Goal: Information Seeking & Learning: Find specific fact

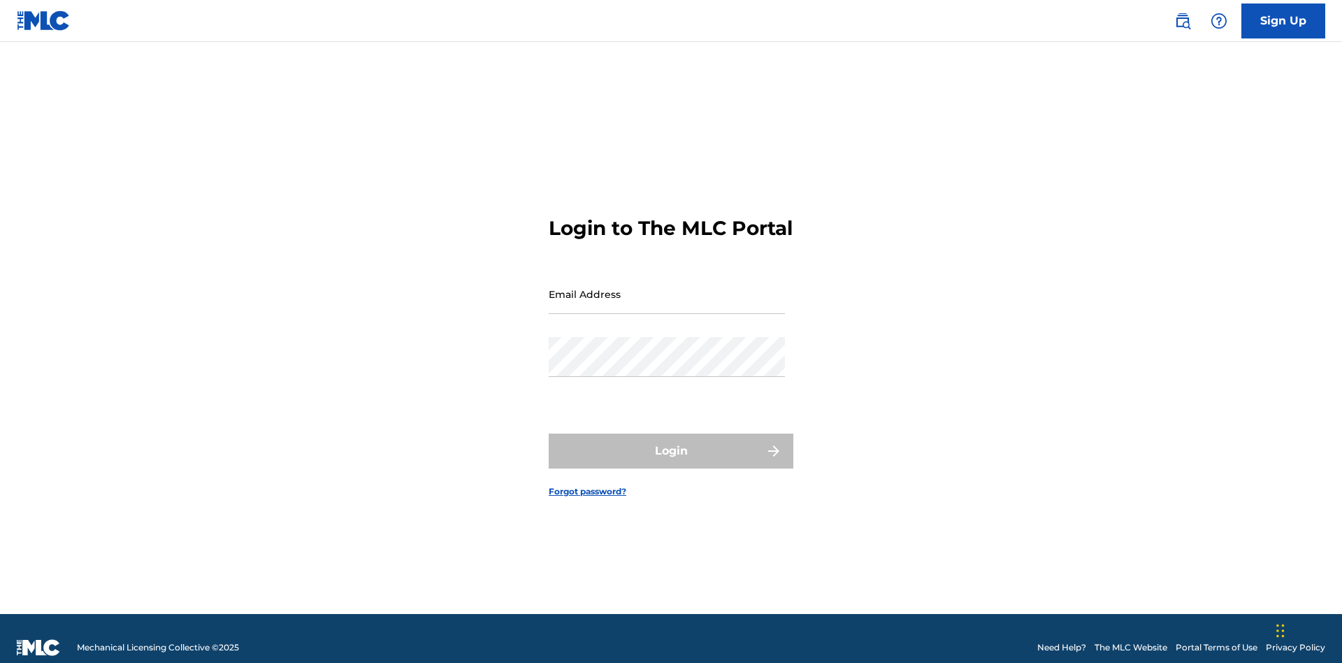
scroll to position [18, 0]
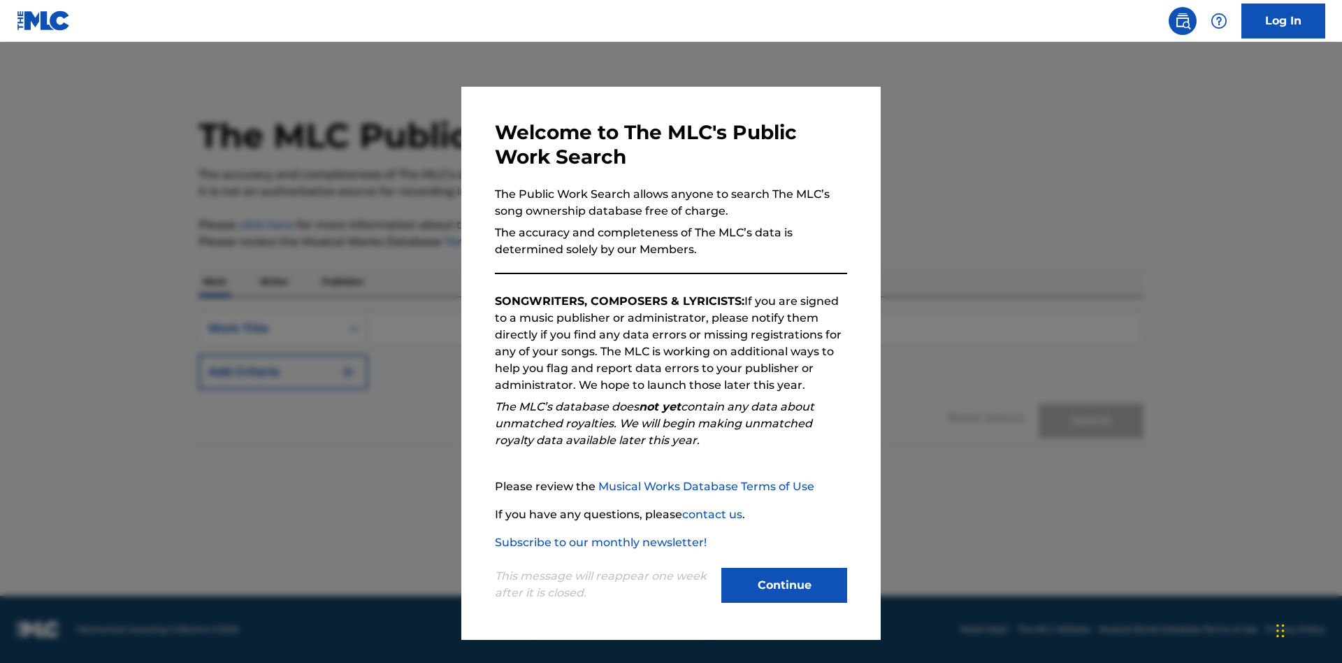
click at [784, 585] on button "Continue" at bounding box center [784, 585] width 126 height 35
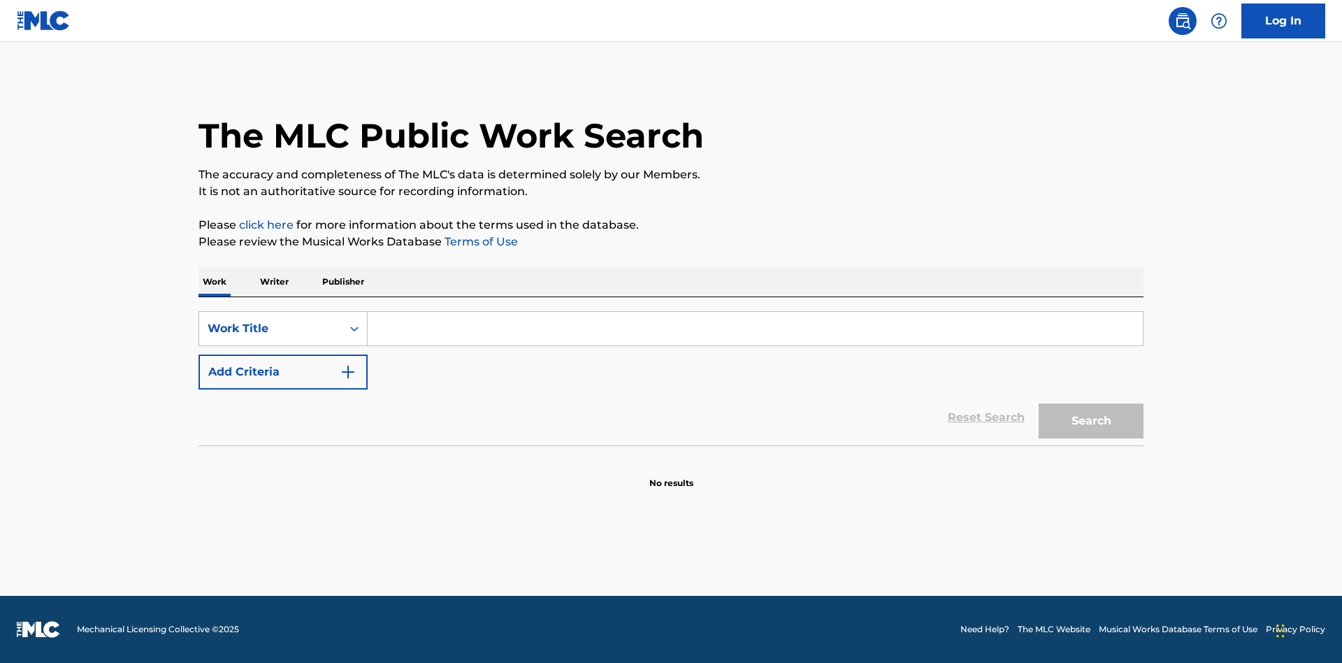
click at [755, 329] on input "Search Form" at bounding box center [755, 329] width 775 height 34
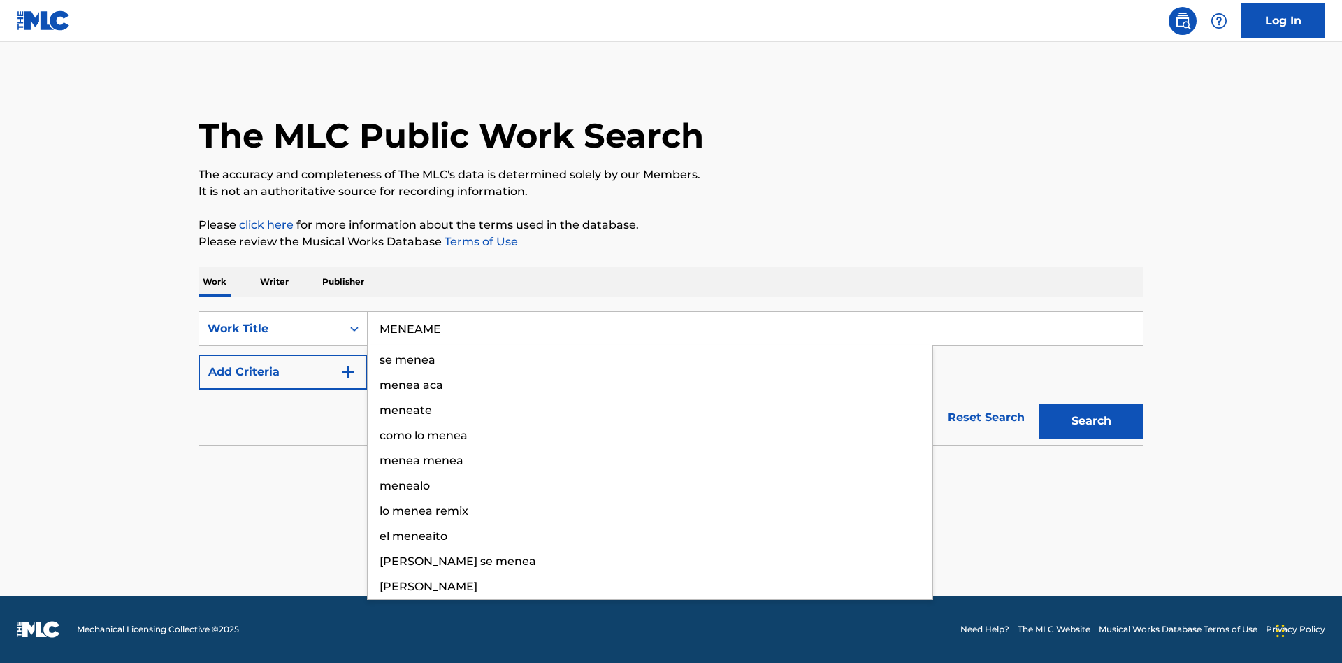
type input "MENEAME"
click at [1091, 421] on button "Search" at bounding box center [1091, 420] width 105 height 35
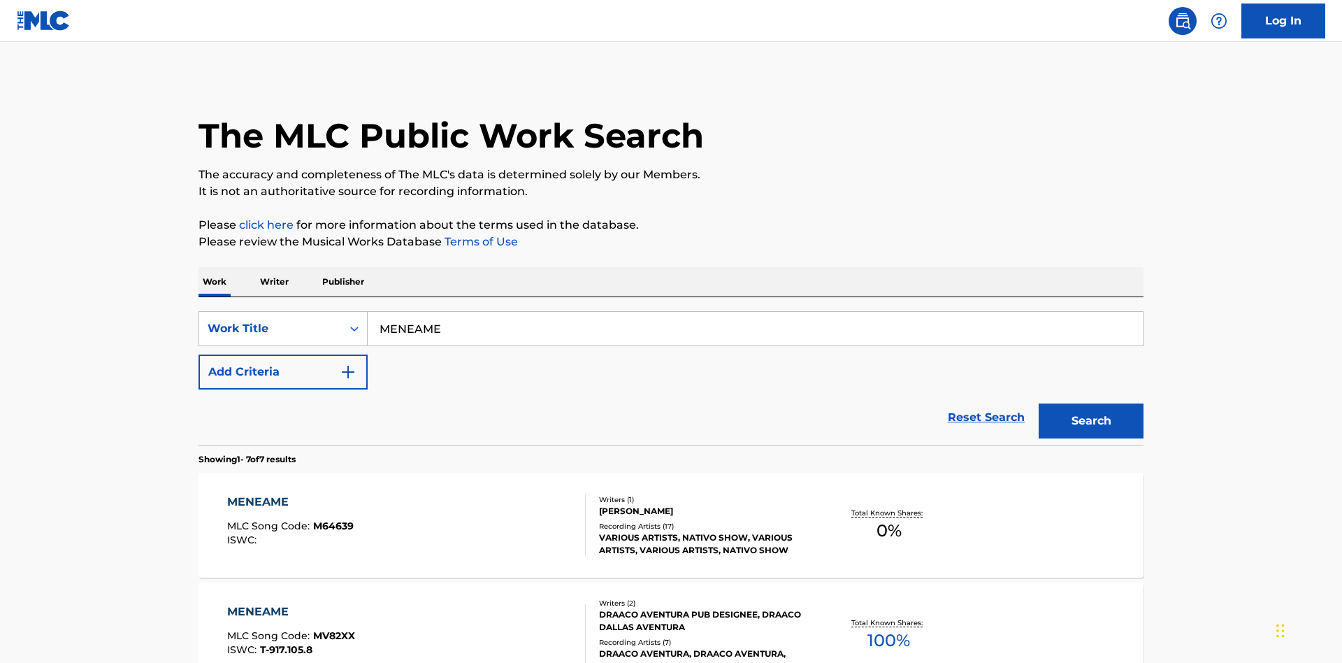
scroll to position [713, 0]
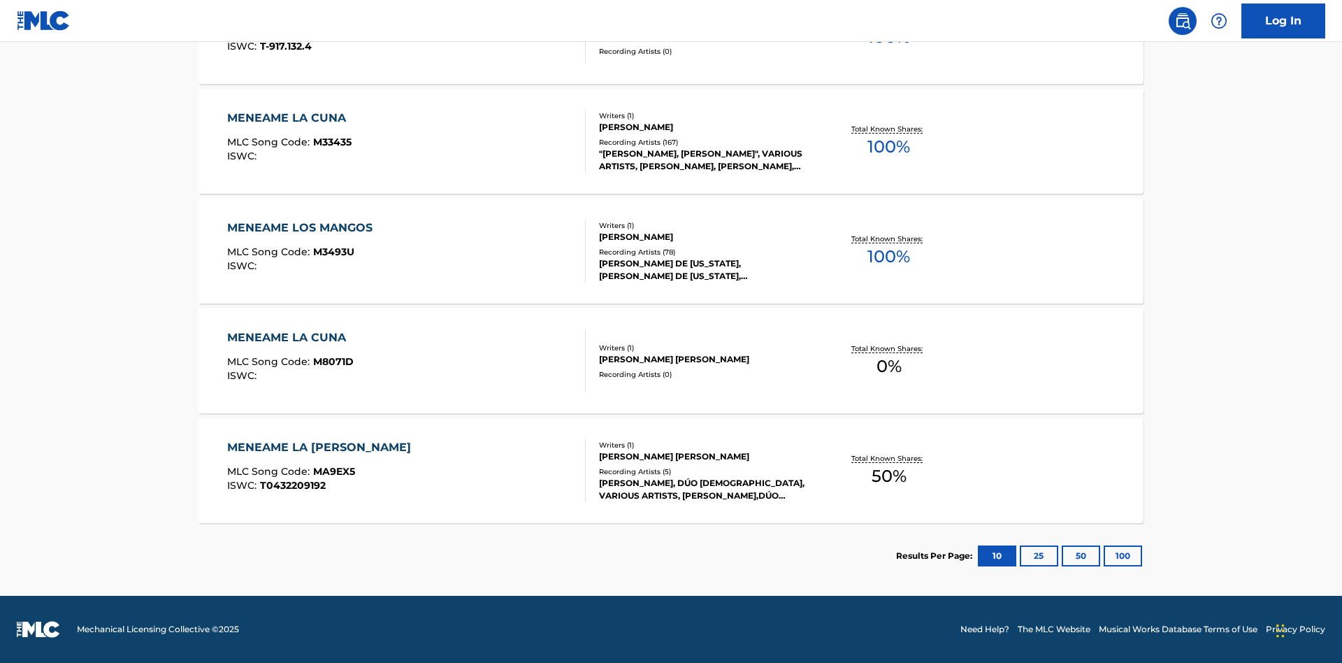
click at [1104, 556] on button "100" at bounding box center [1123, 555] width 38 height 21
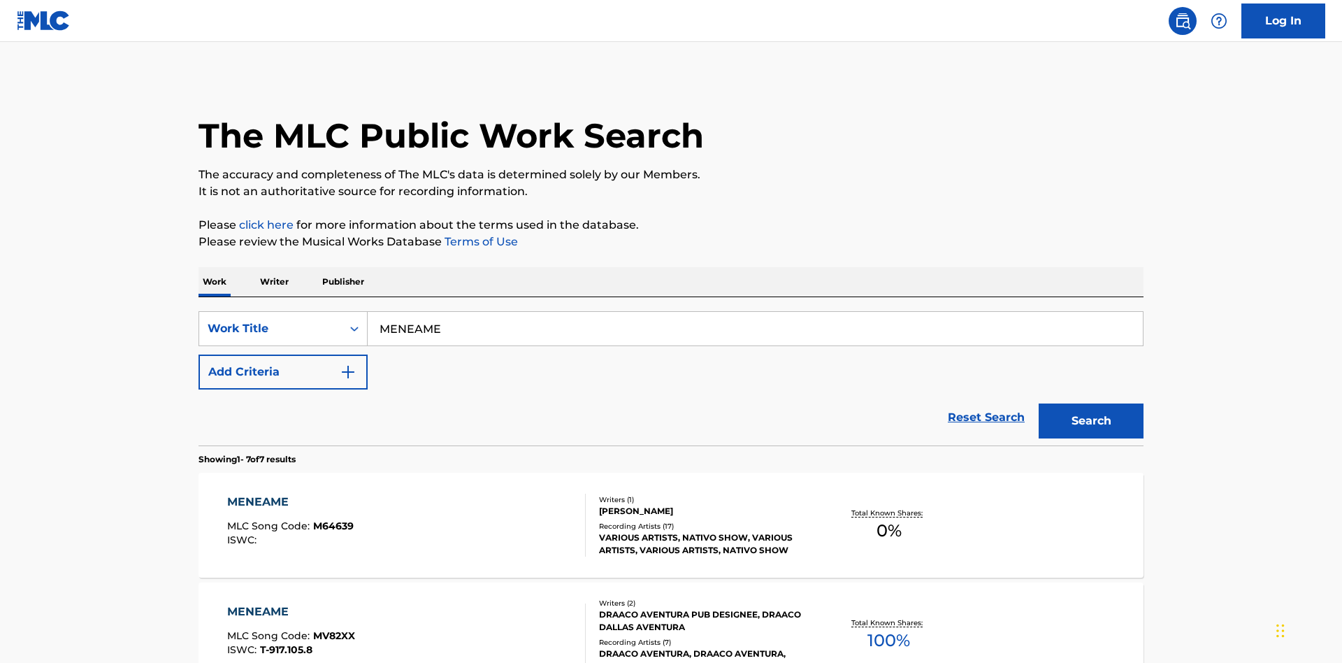
scroll to position [369, 0]
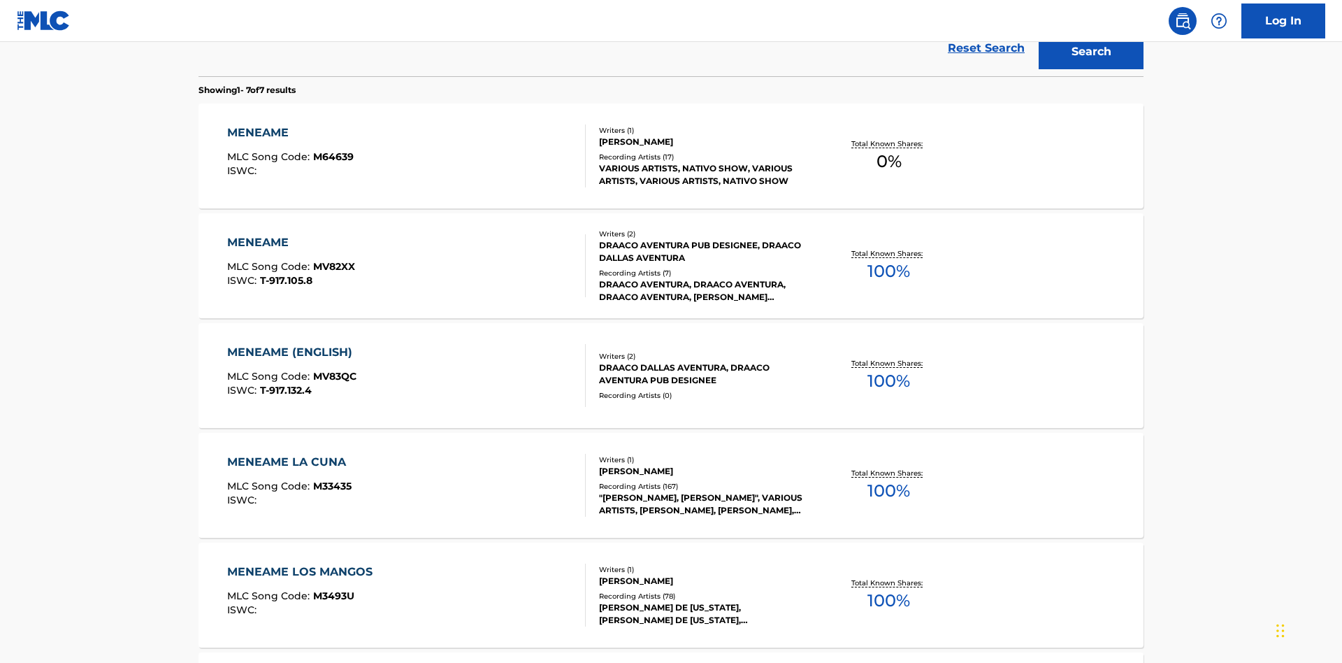
click at [290, 234] on div "MENEAME" at bounding box center [291, 242] width 128 height 17
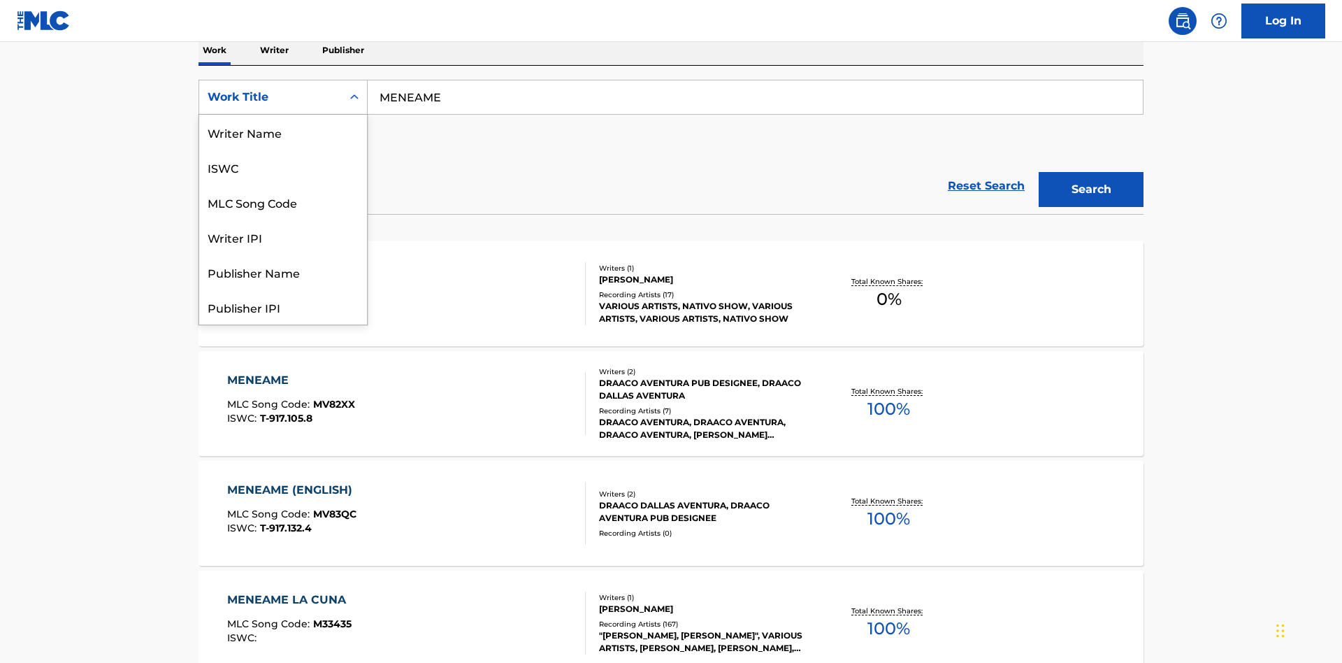
scroll to position [70, 0]
click at [283, 115] on div "ISWC" at bounding box center [283, 97] width 168 height 35
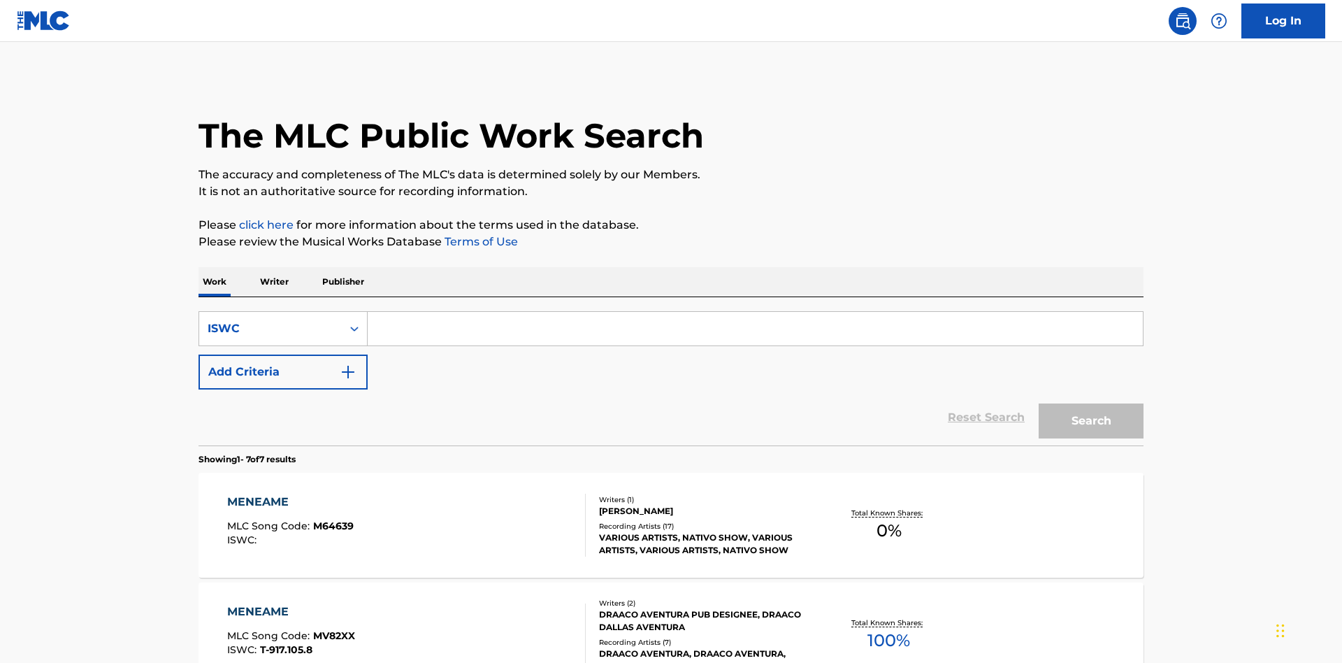
click at [755, 312] on input "Search Form" at bounding box center [755, 329] width 775 height 34
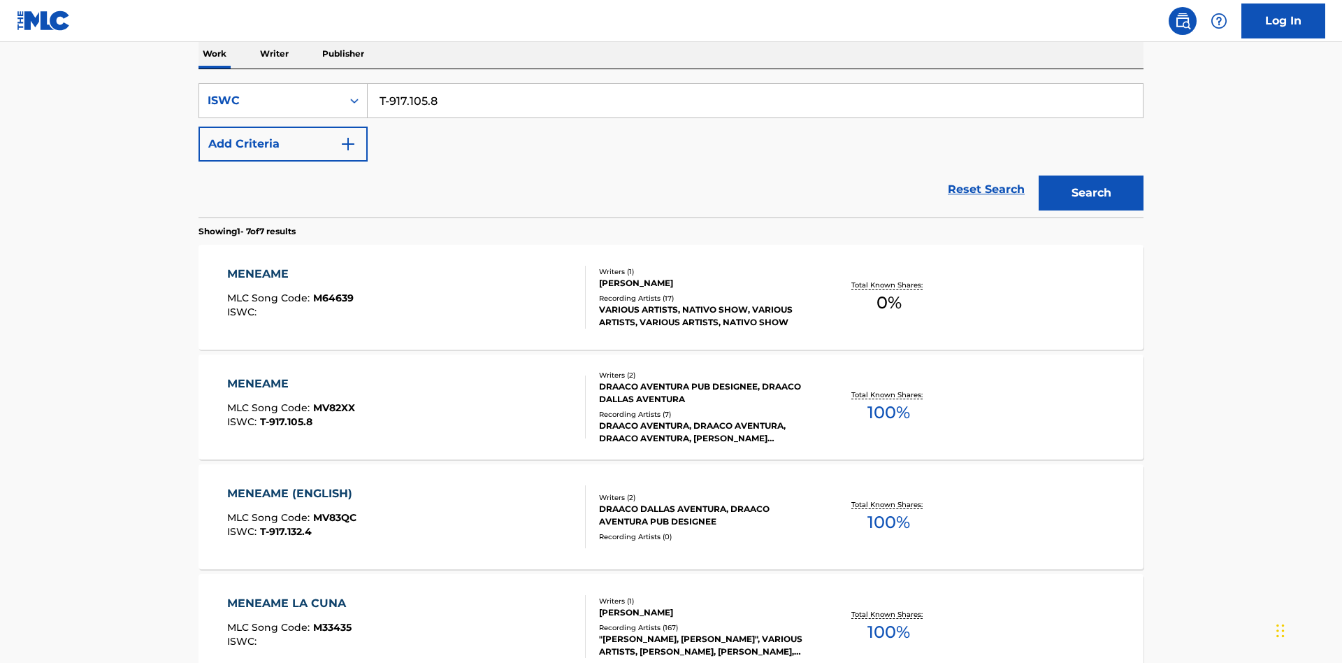
type input "T-917.105.8"
click at [1091, 175] on button "Search" at bounding box center [1091, 192] width 105 height 35
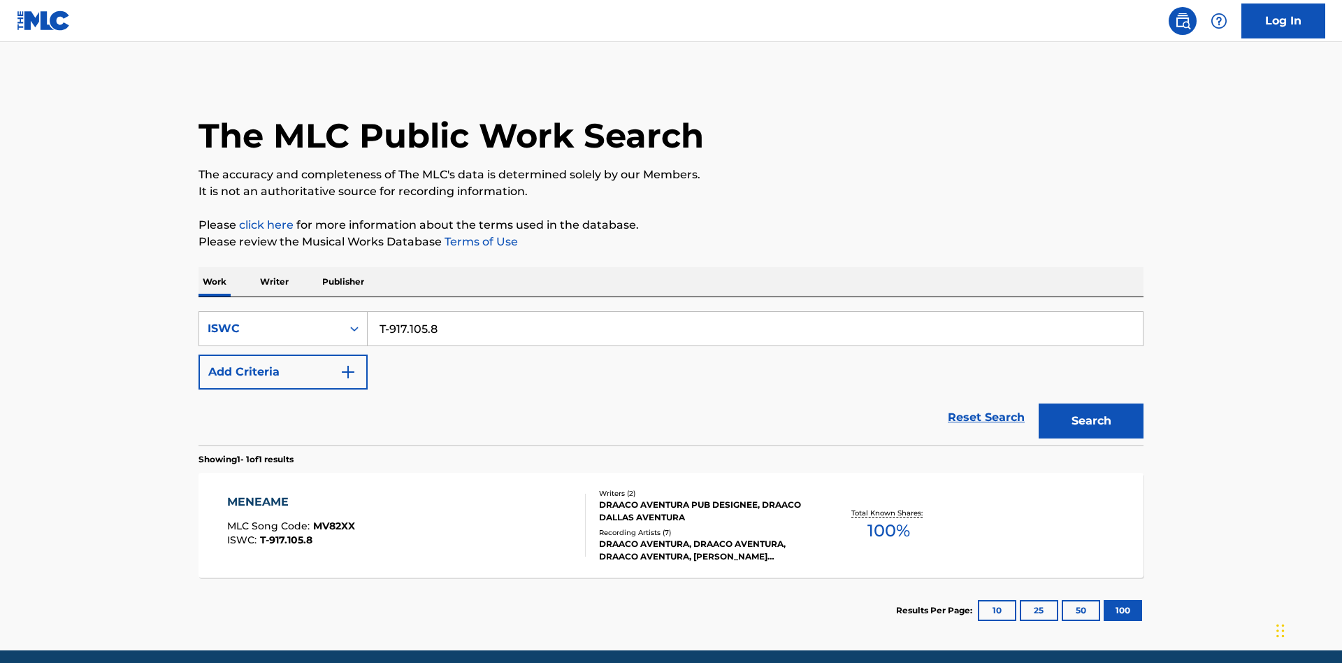
scroll to position [55, 0]
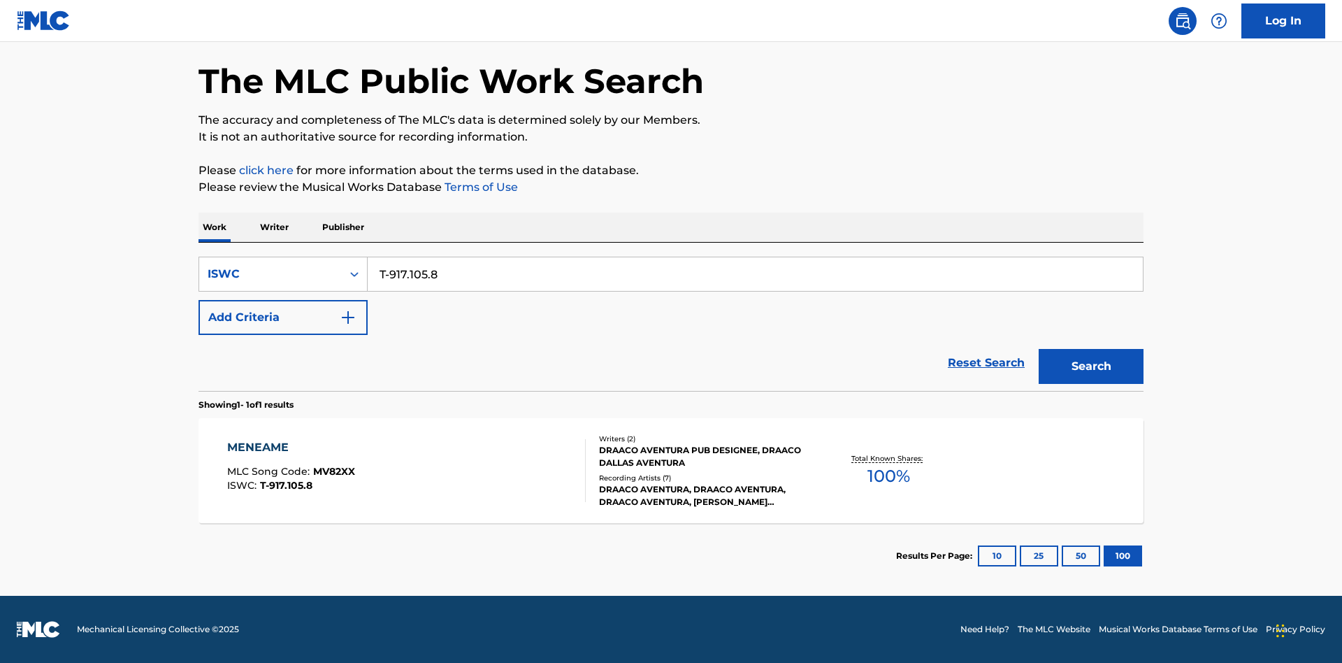
click at [290, 447] on div "MENEAME" at bounding box center [291, 447] width 128 height 17
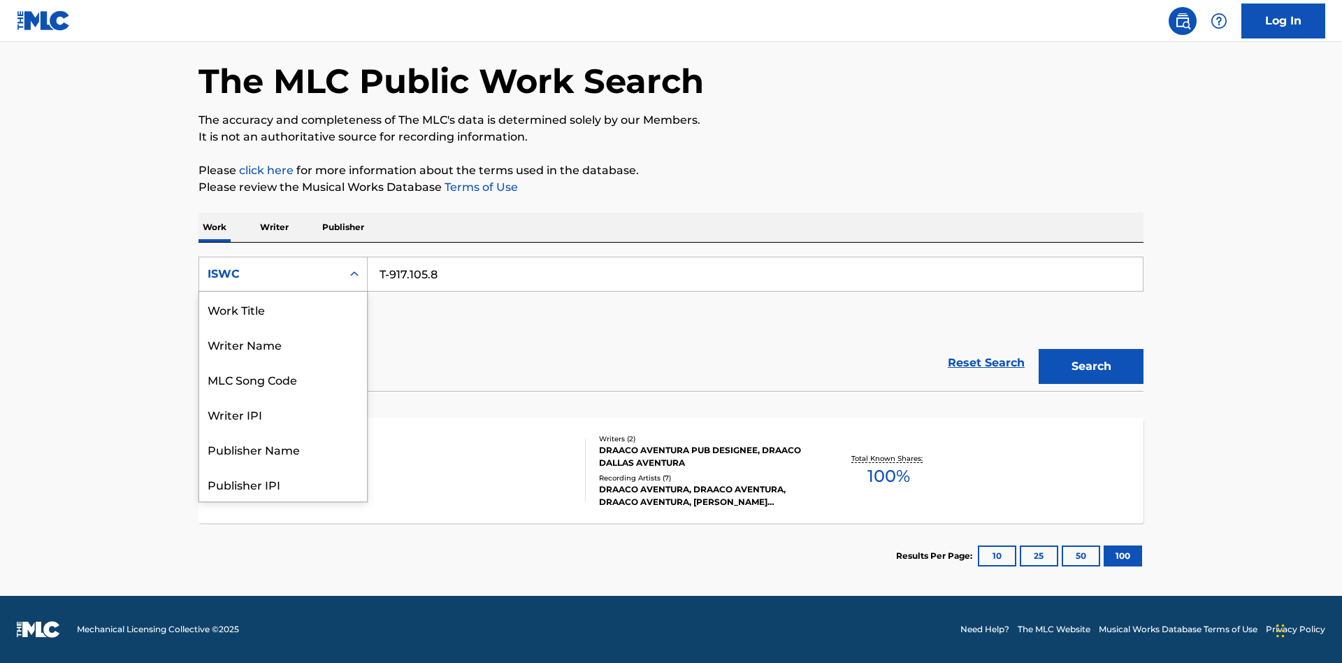
scroll to position [70, 0]
click at [283, 309] on div "MLC Song Code" at bounding box center [283, 308] width 168 height 35
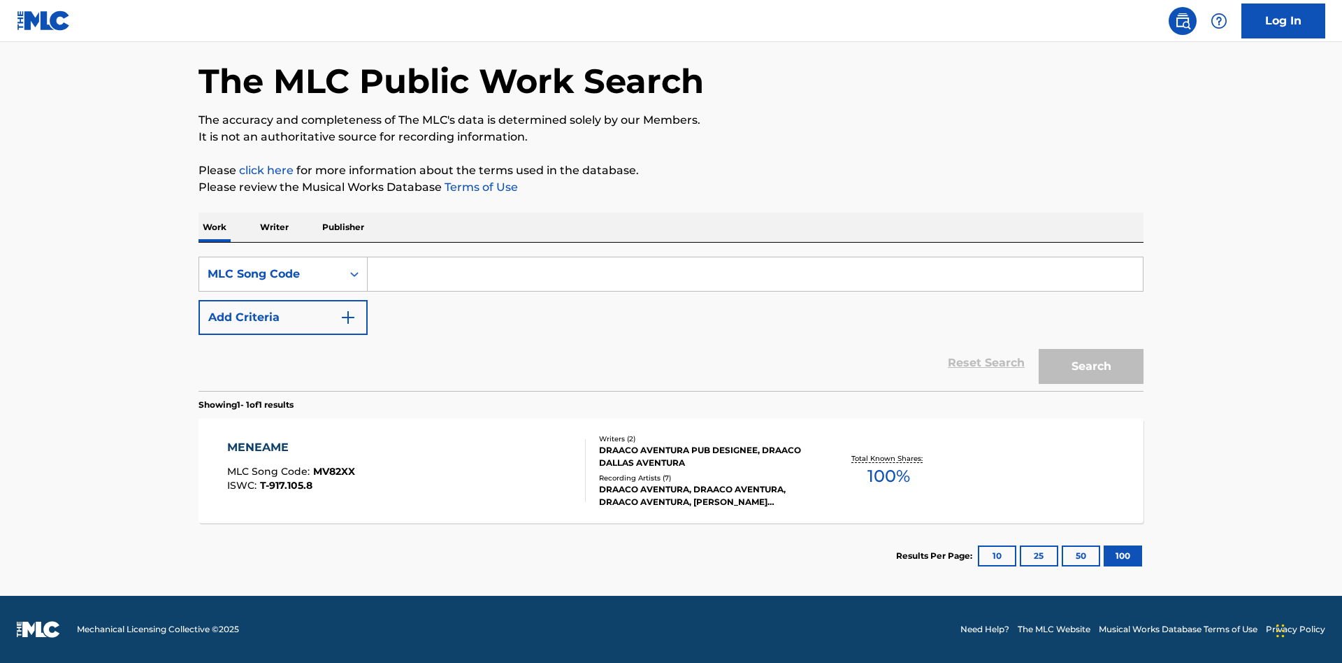
click at [755, 274] on input "Search Form" at bounding box center [755, 274] width 775 height 34
type input "MV82XX"
click at [1091, 366] on button "Search" at bounding box center [1091, 366] width 105 height 35
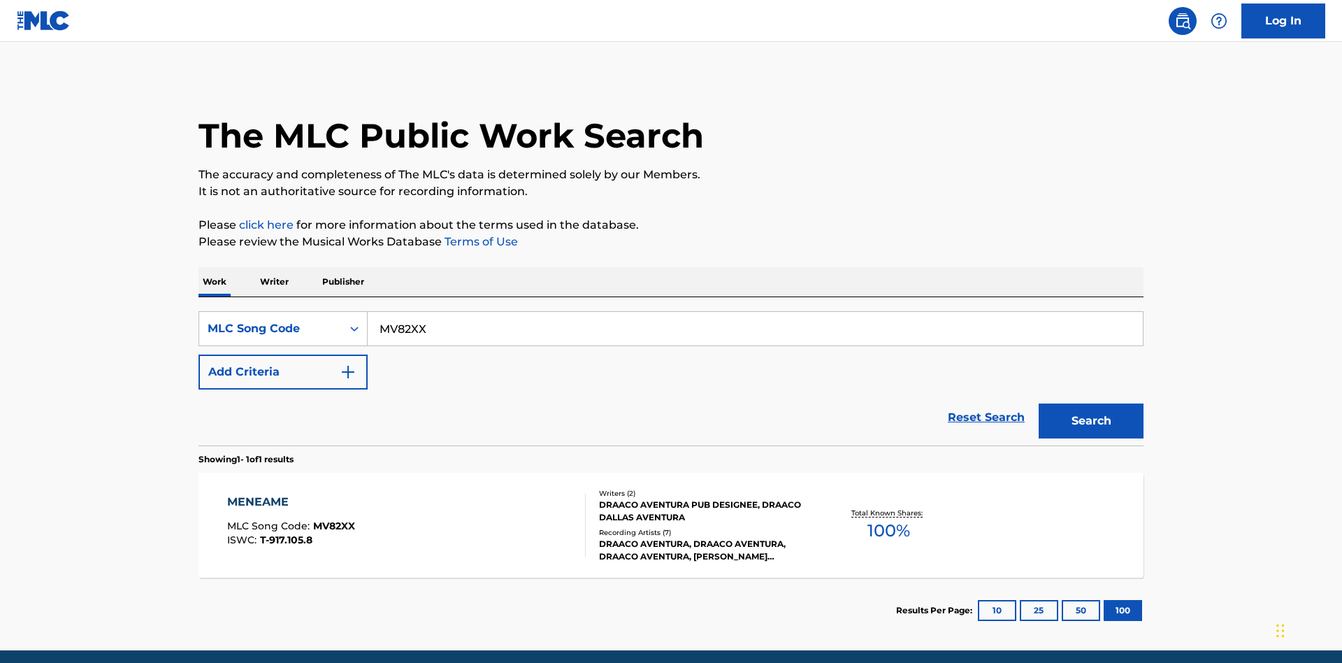
scroll to position [55, 0]
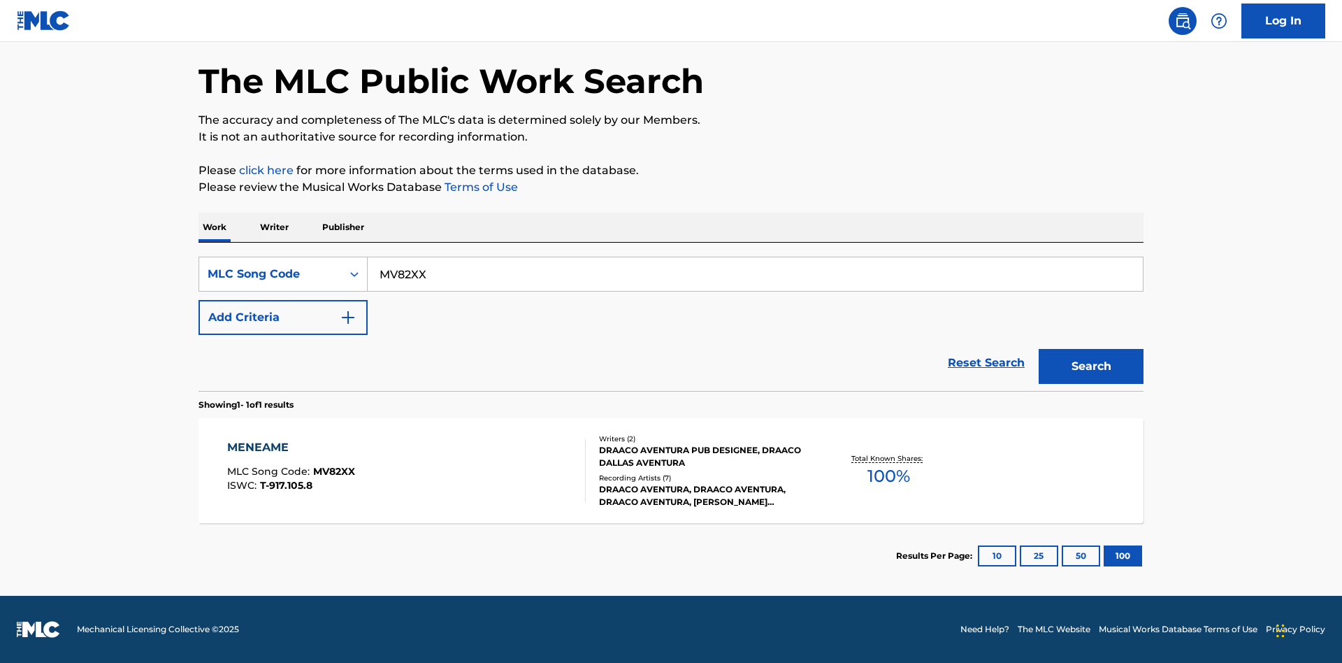
click at [290, 447] on div "MENEAME" at bounding box center [291, 447] width 128 height 17
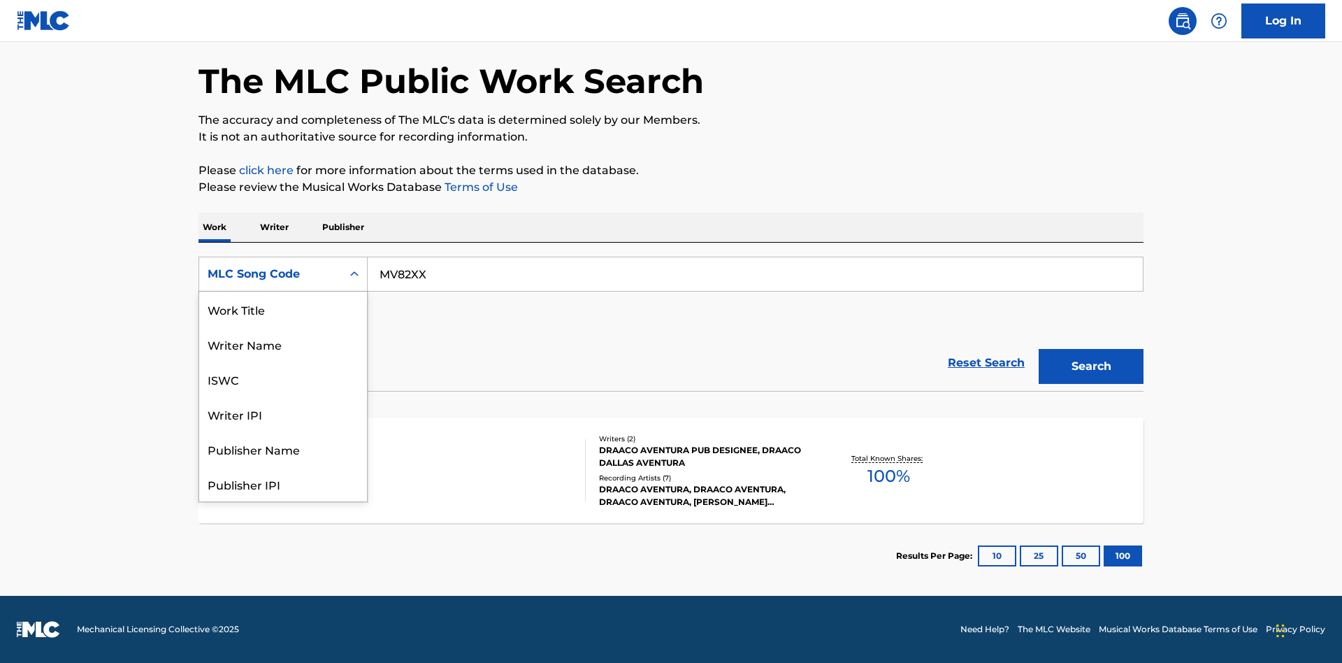
scroll to position [70, 0]
click at [283, 291] on div "Writer Name" at bounding box center [283, 274] width 168 height 35
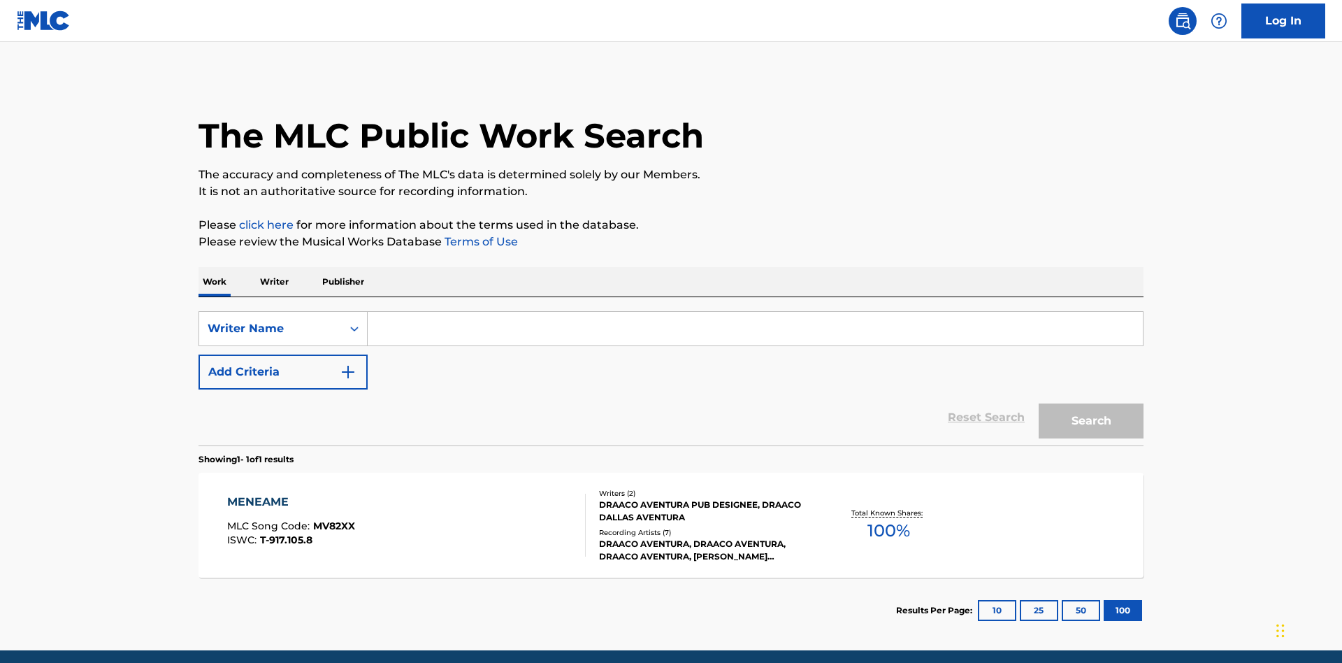
scroll to position [55, 0]
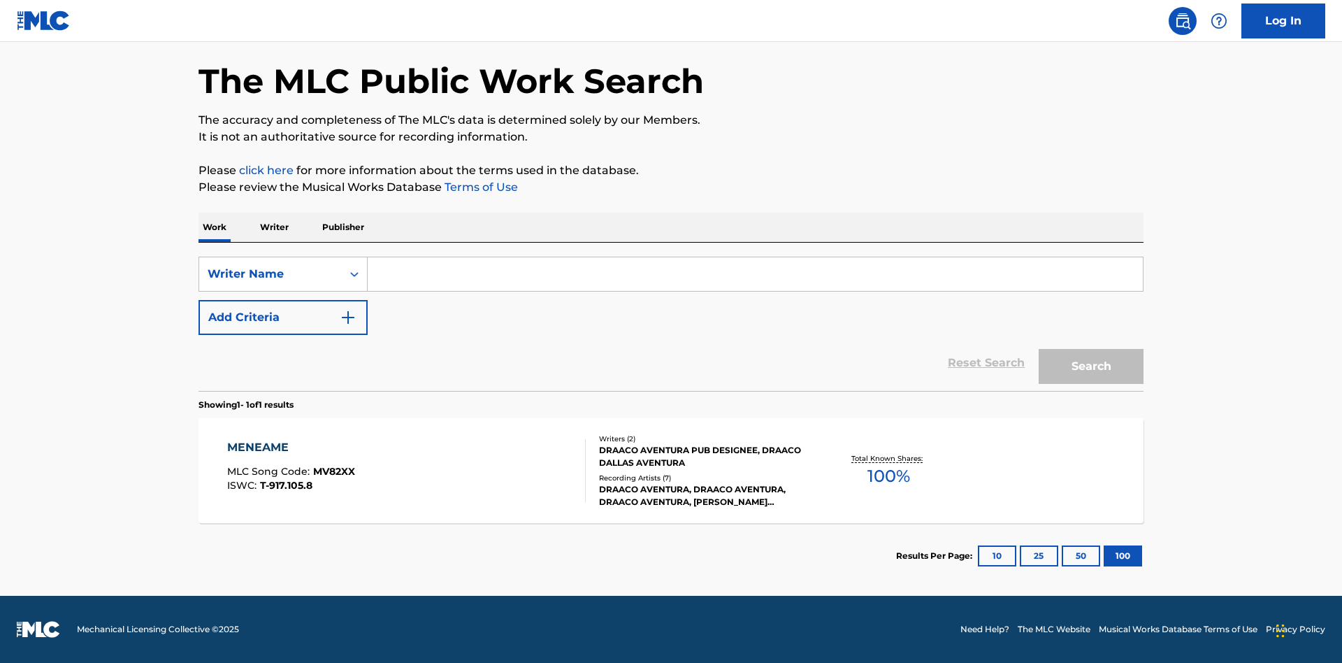
click at [755, 274] on input "Search Form" at bounding box center [755, 274] width 775 height 34
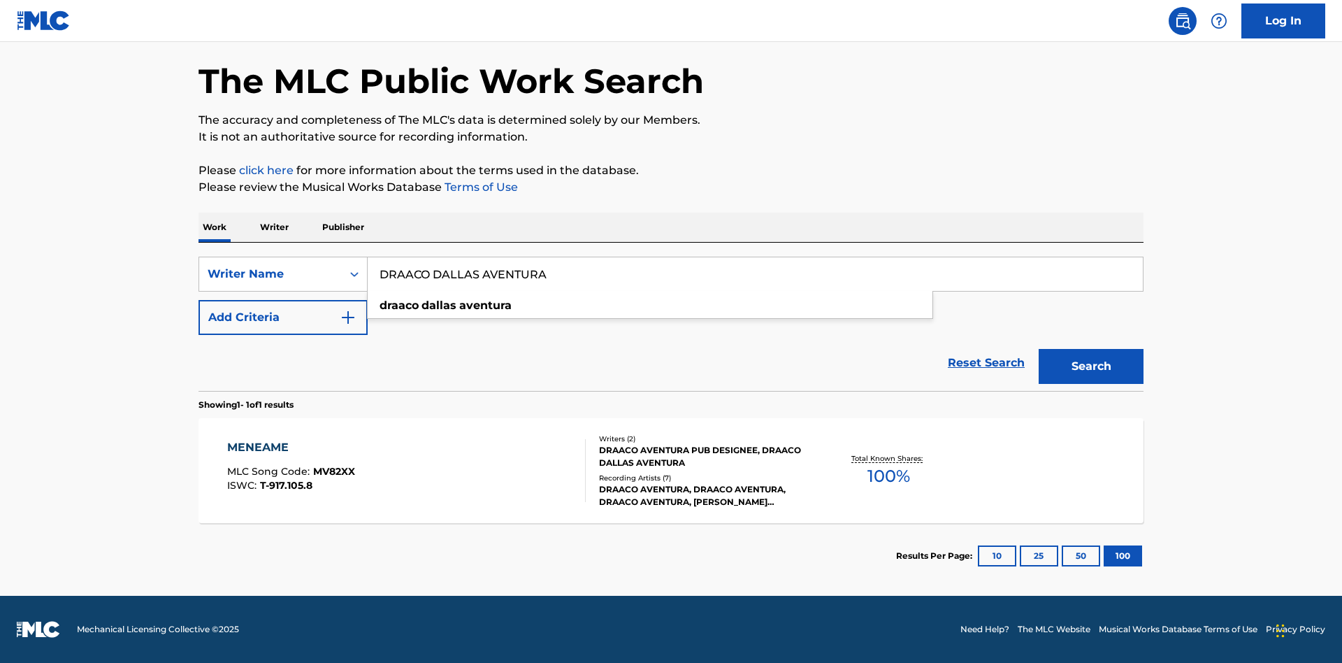
type input "DRAACO DALLAS AVENTURA"
click at [1091, 366] on button "Search" at bounding box center [1091, 366] width 105 height 35
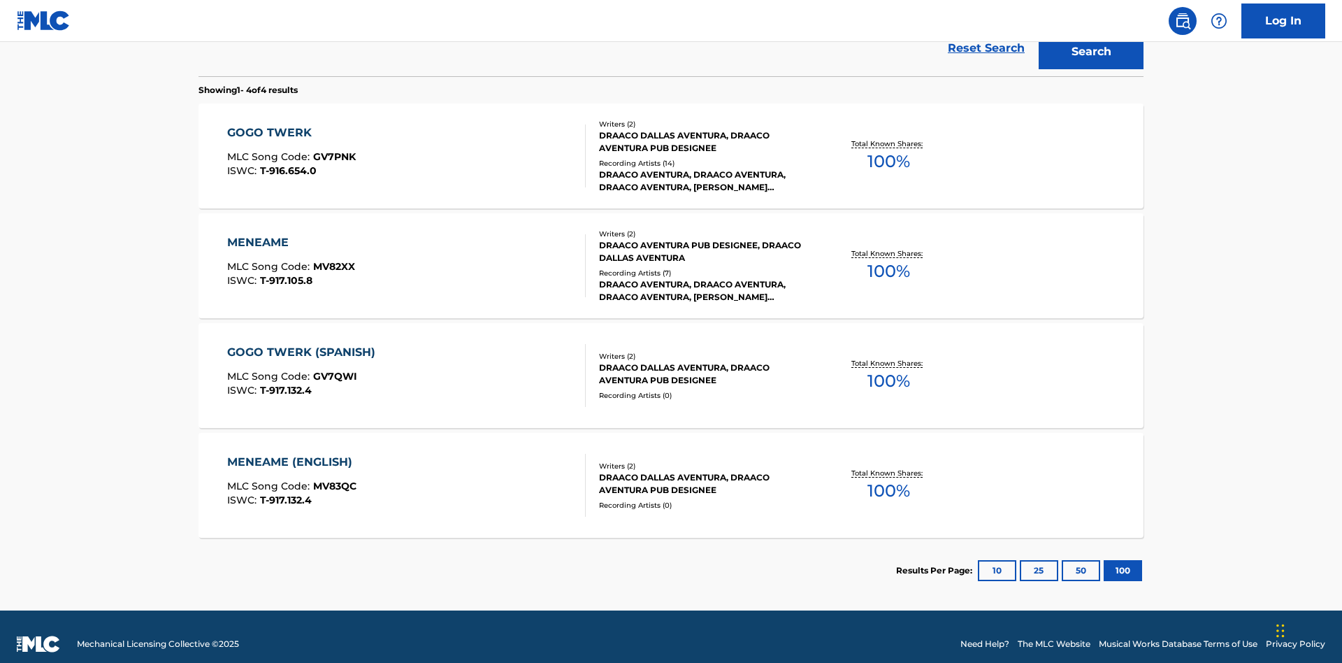
scroll to position [384, 0]
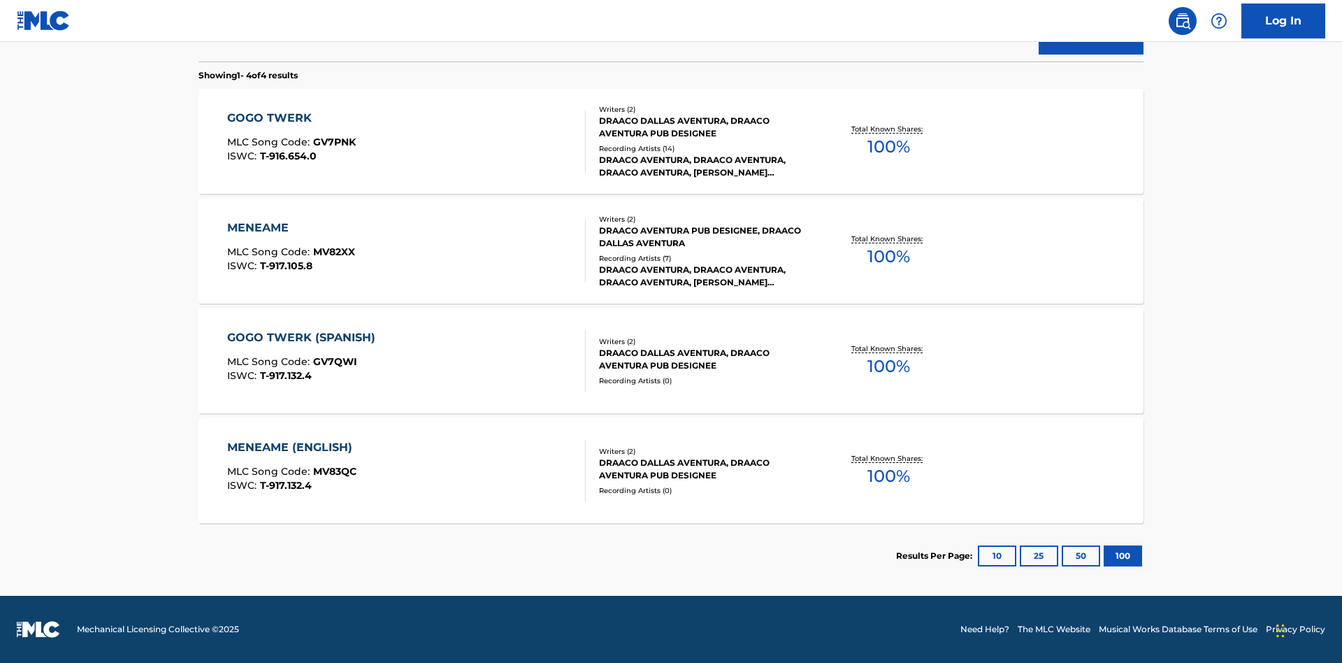
click at [290, 228] on div "MENEAME" at bounding box center [291, 227] width 128 height 17
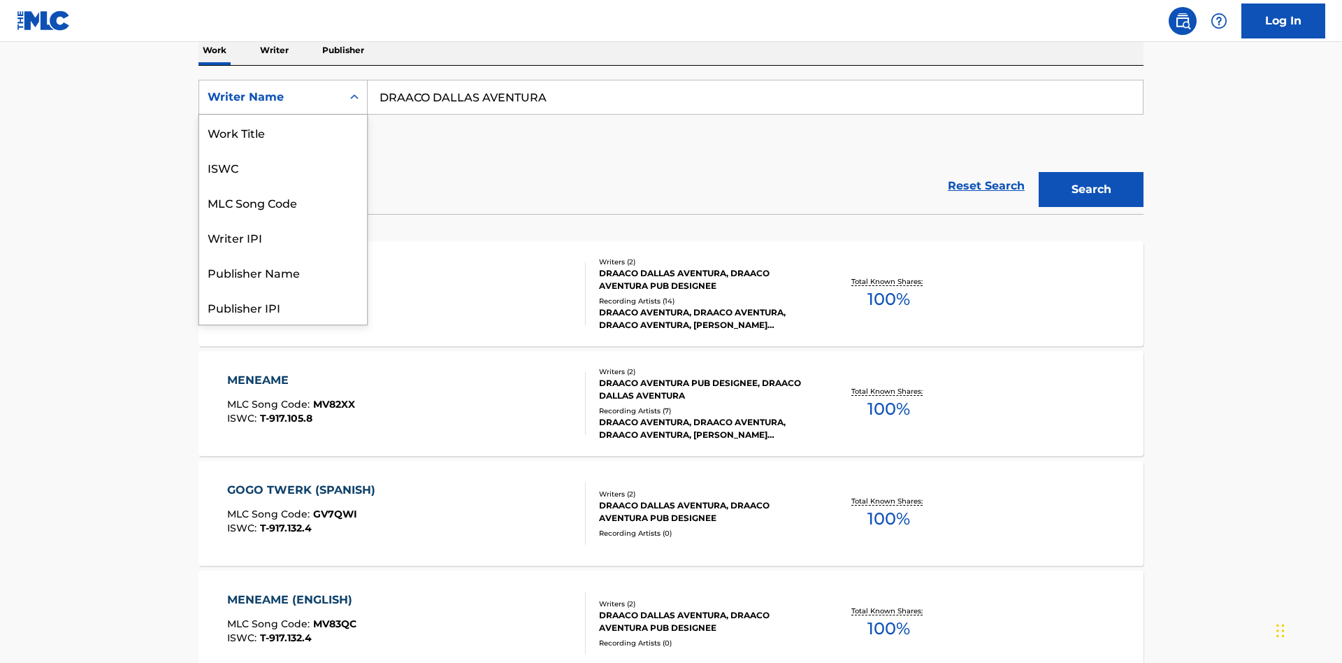
scroll to position [70, 0]
click at [283, 167] on div "Writer IPI" at bounding box center [283, 167] width 168 height 35
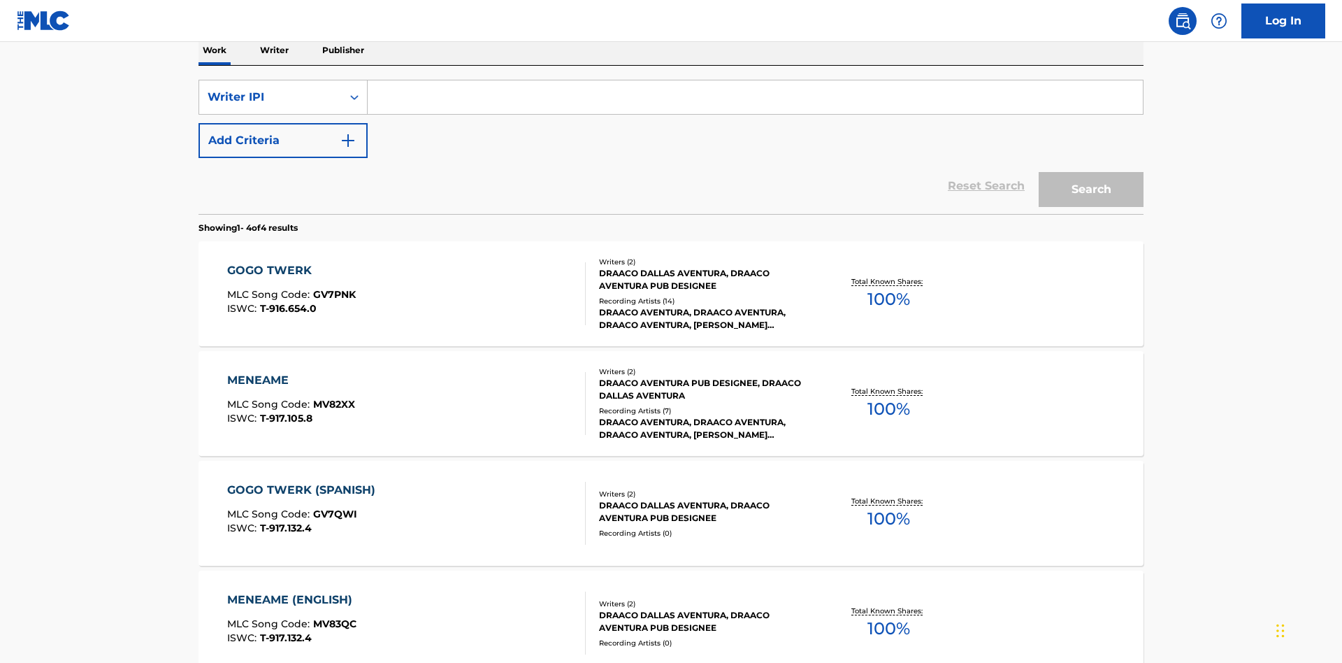
click at [755, 101] on input "Search Form" at bounding box center [755, 97] width 775 height 34
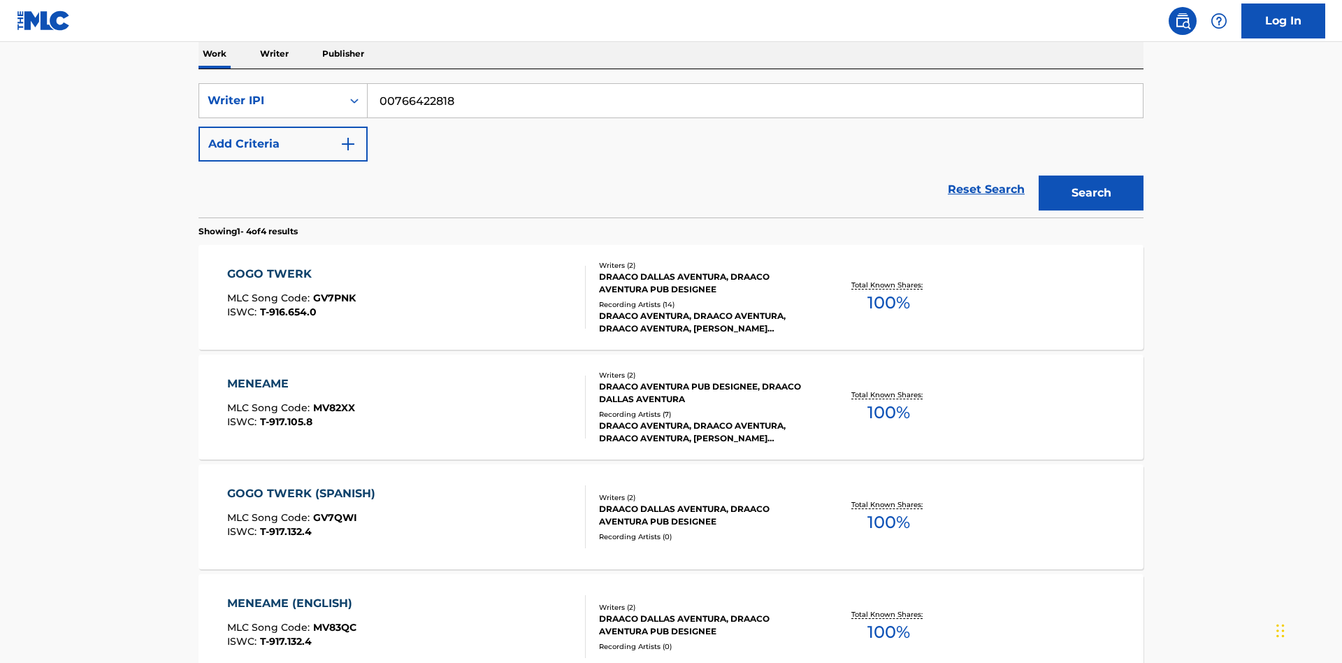
type input "00766422818"
click at [1091, 175] on button "Search" at bounding box center [1091, 192] width 105 height 35
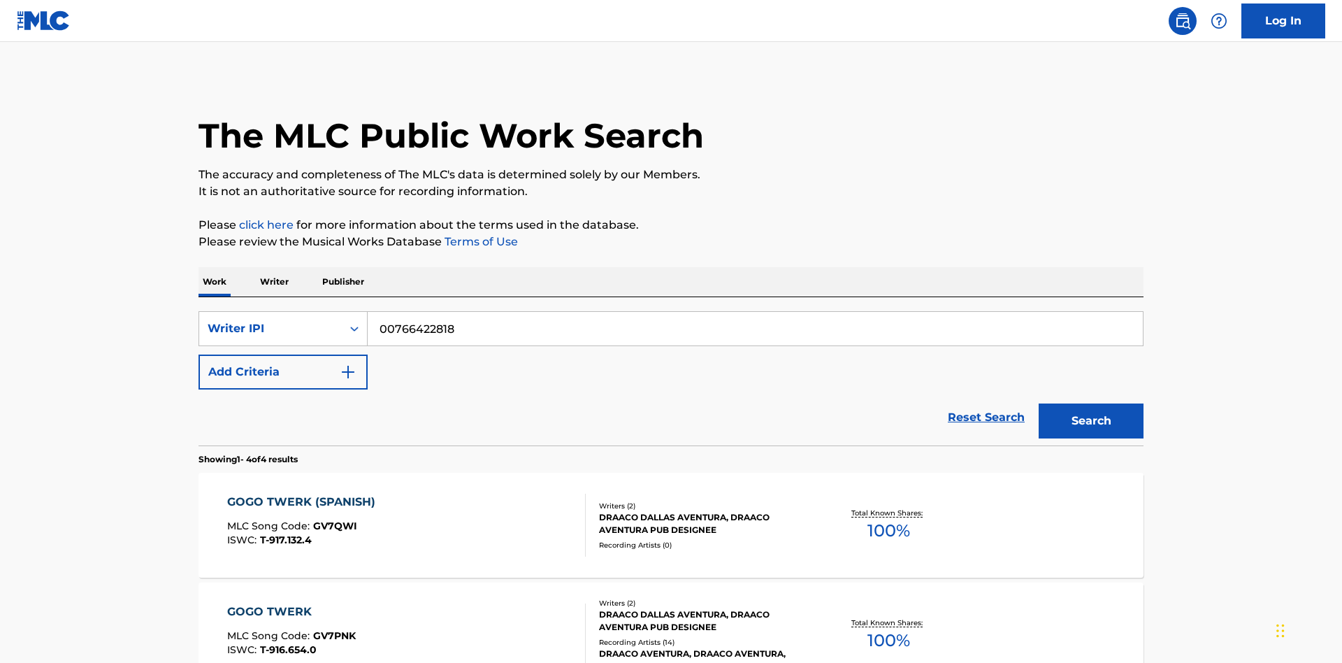
scroll to position [384, 0]
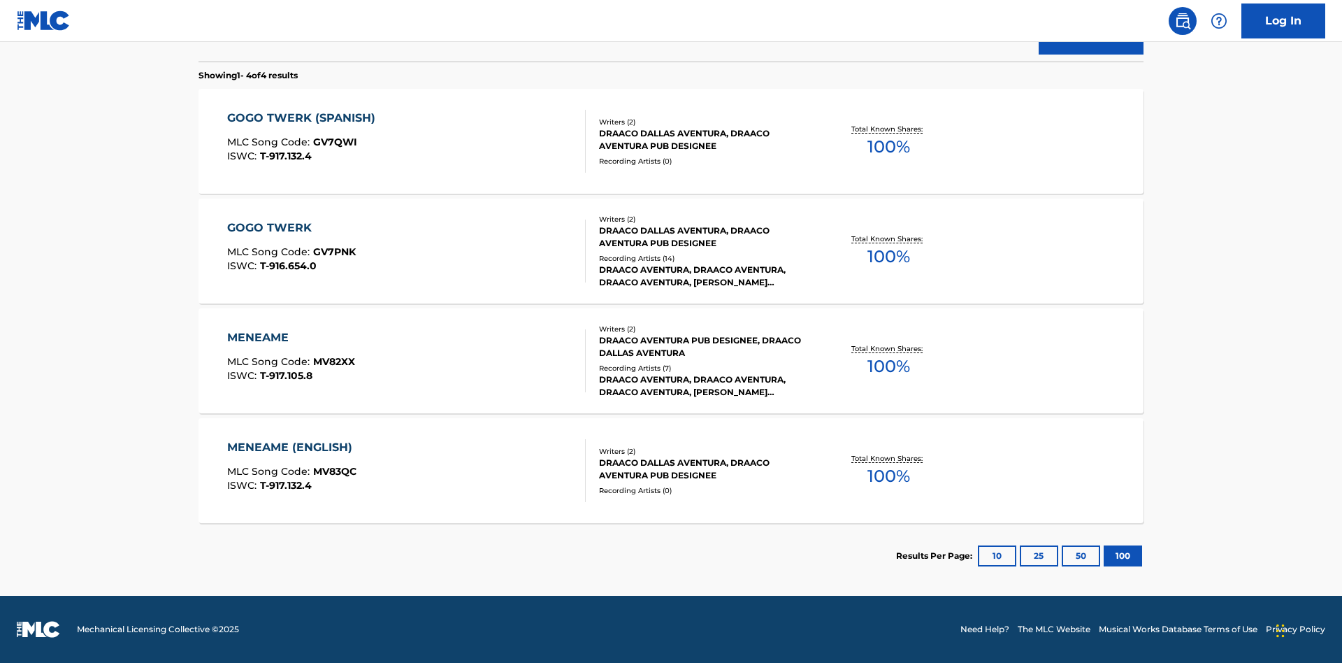
click at [290, 338] on div "MENEAME" at bounding box center [291, 337] width 128 height 17
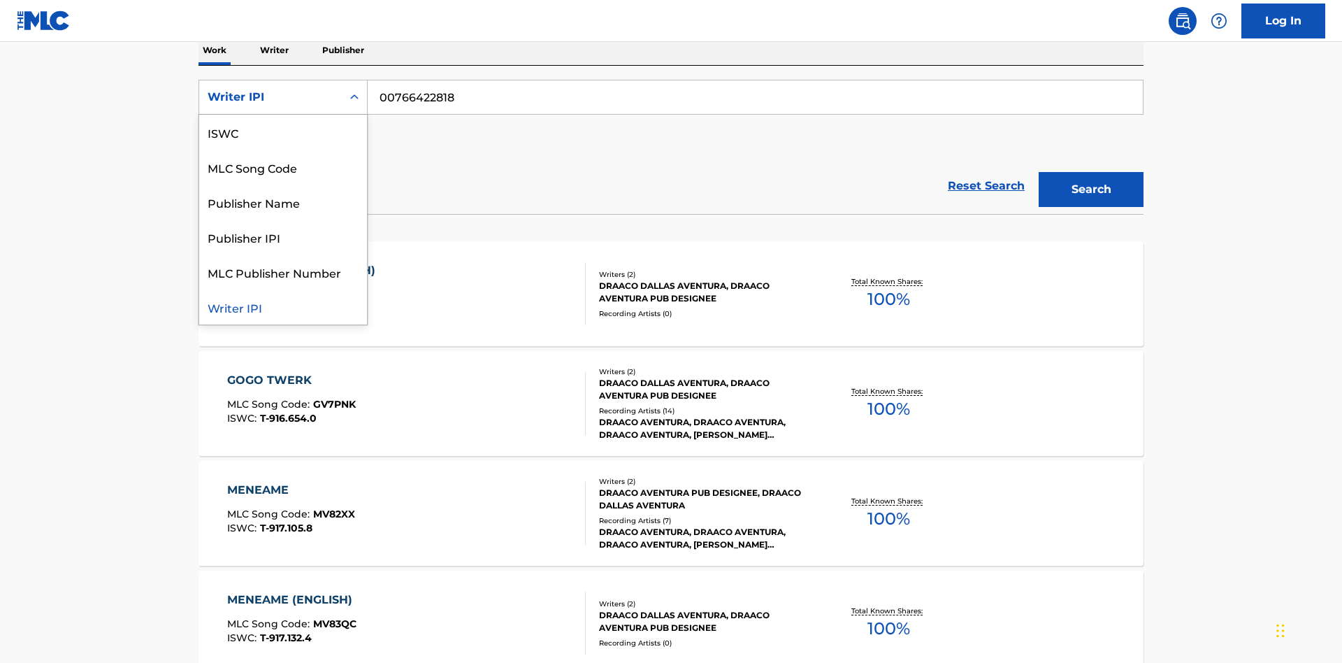
click at [283, 202] on div "Publisher Name" at bounding box center [283, 202] width 168 height 35
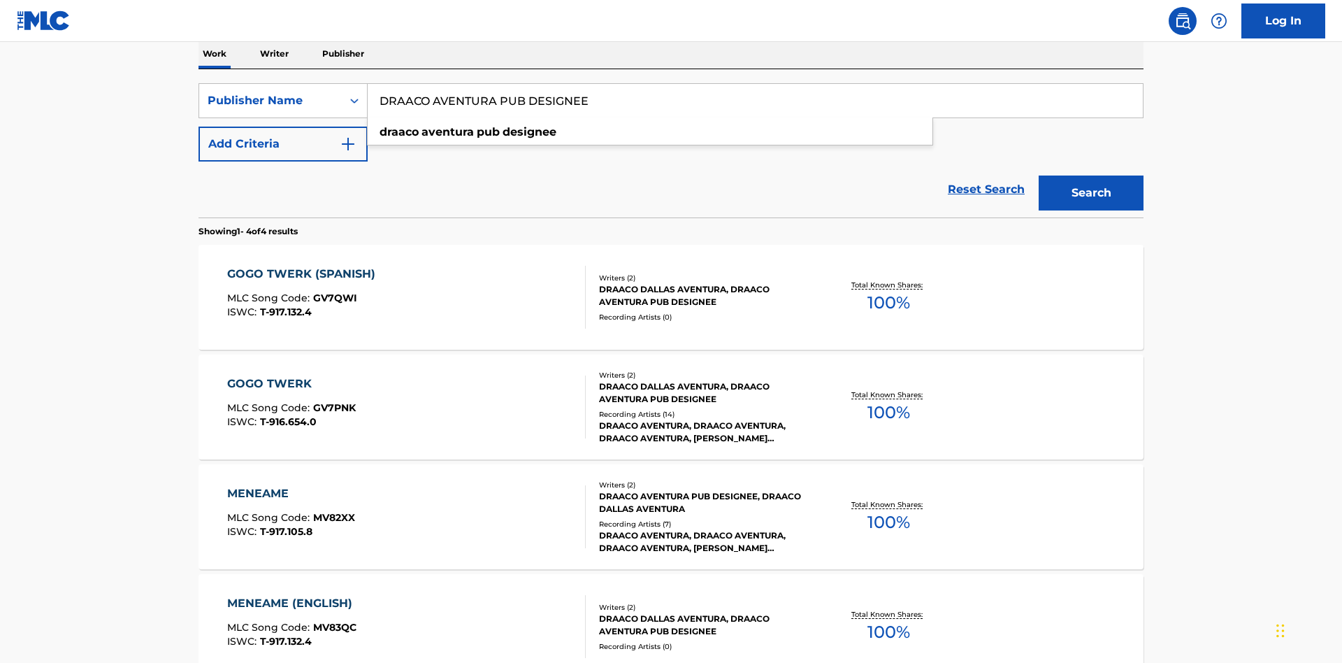
type input "DRAACO AVENTURA PUB DESIGNEE"
click at [1091, 175] on button "Search" at bounding box center [1091, 192] width 105 height 35
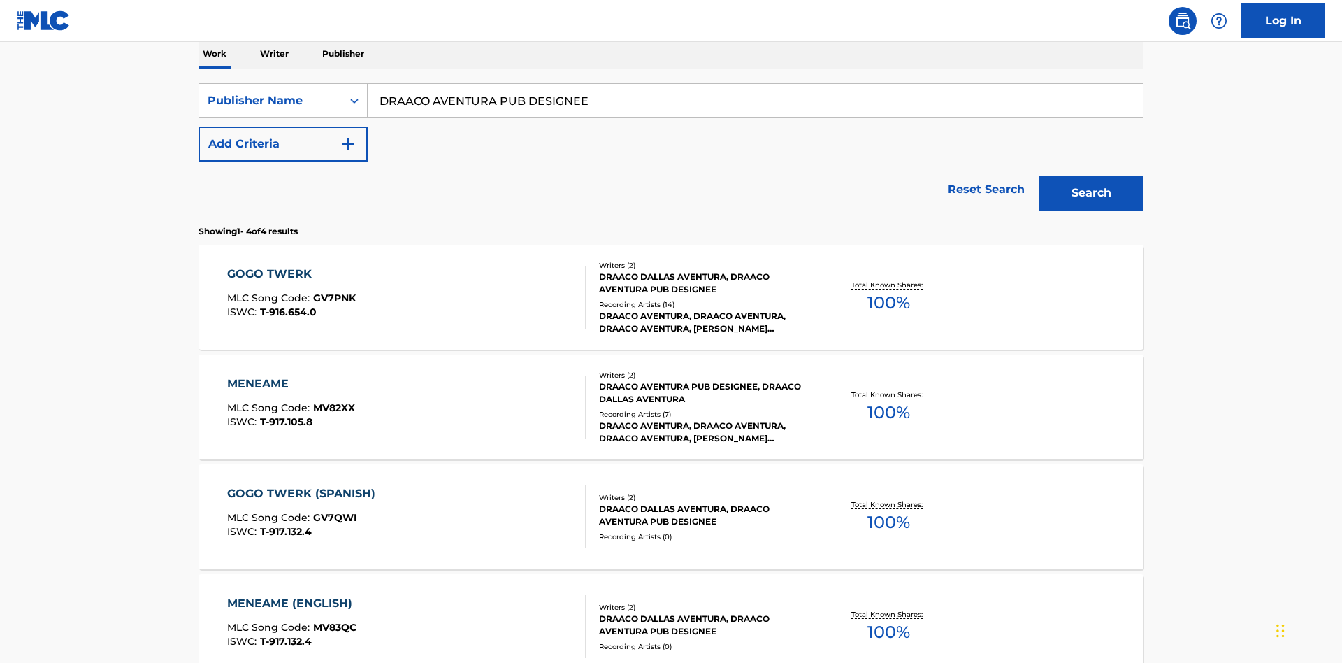
click at [290, 375] on div "MENEAME" at bounding box center [291, 383] width 128 height 17
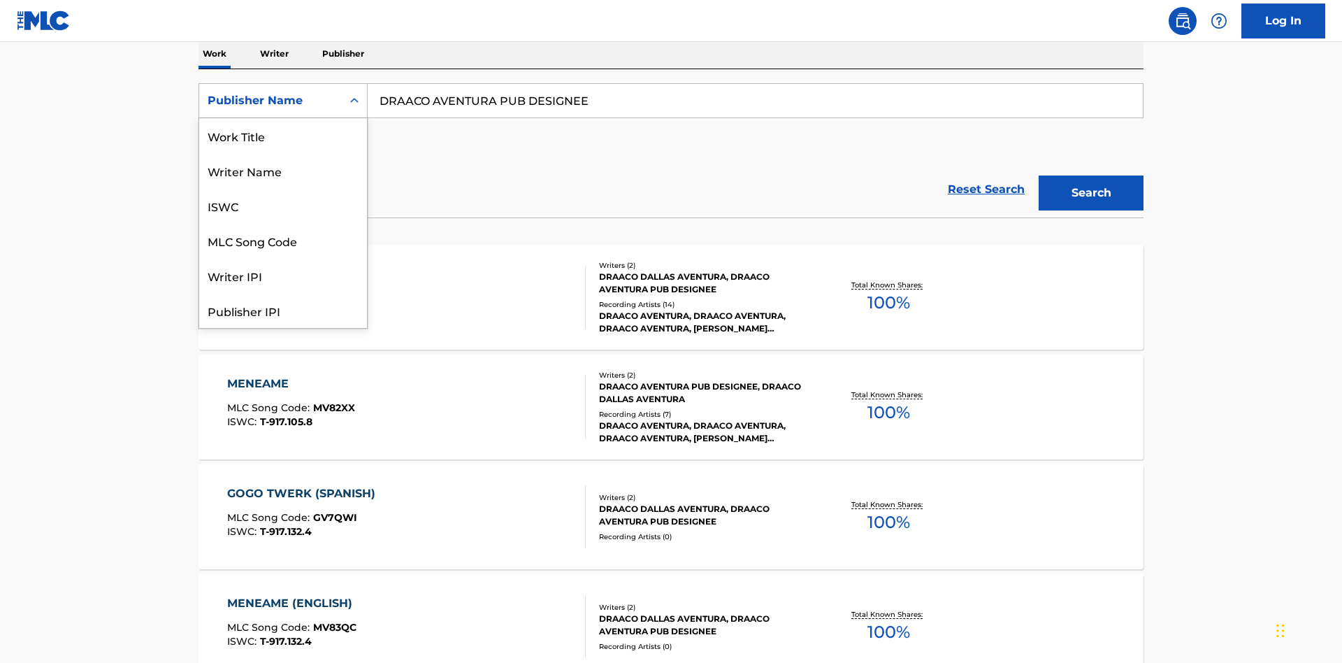
click at [283, 293] on div "Publisher IPI" at bounding box center [283, 310] width 168 height 35
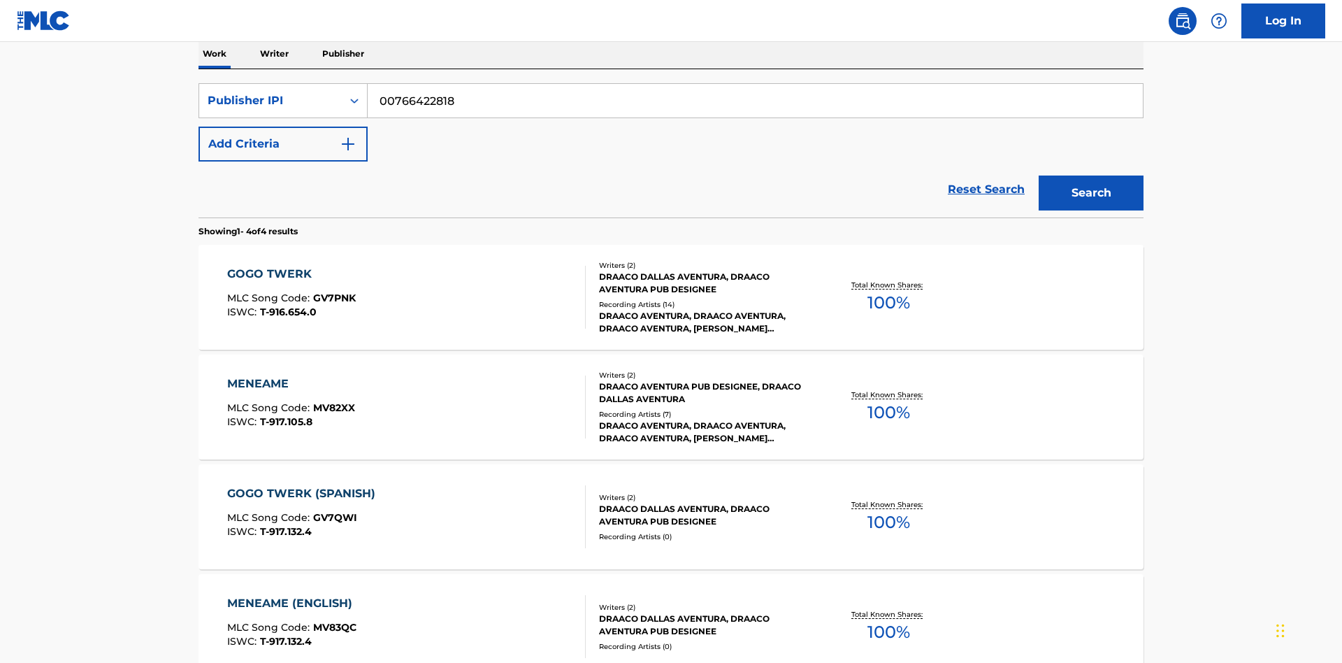
type input "00766422818"
click at [1091, 175] on button "Search" at bounding box center [1091, 192] width 105 height 35
